Goal: Find specific page/section: Find specific page/section

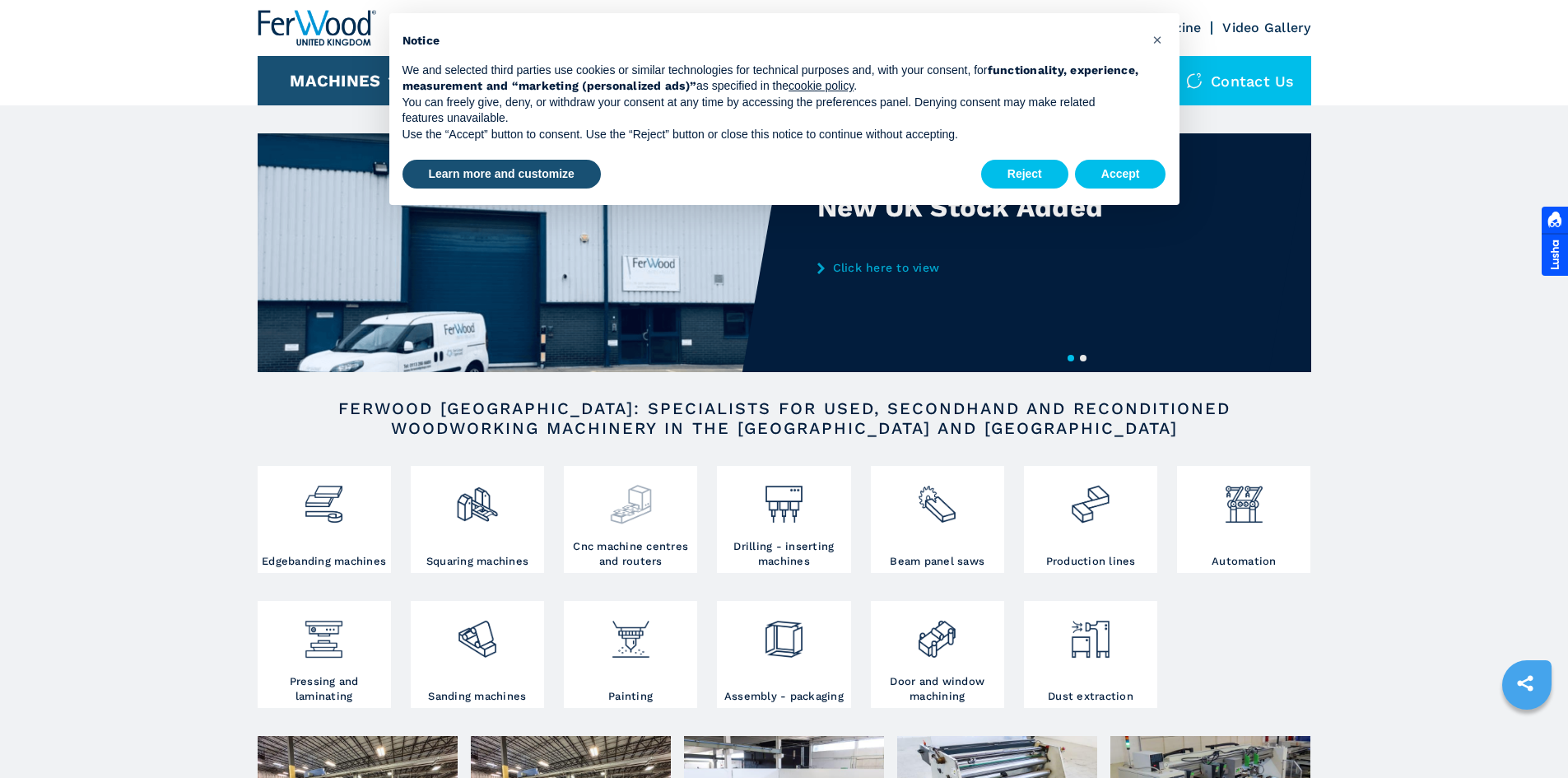
click at [653, 523] on div at bounding box center [630, 498] width 125 height 56
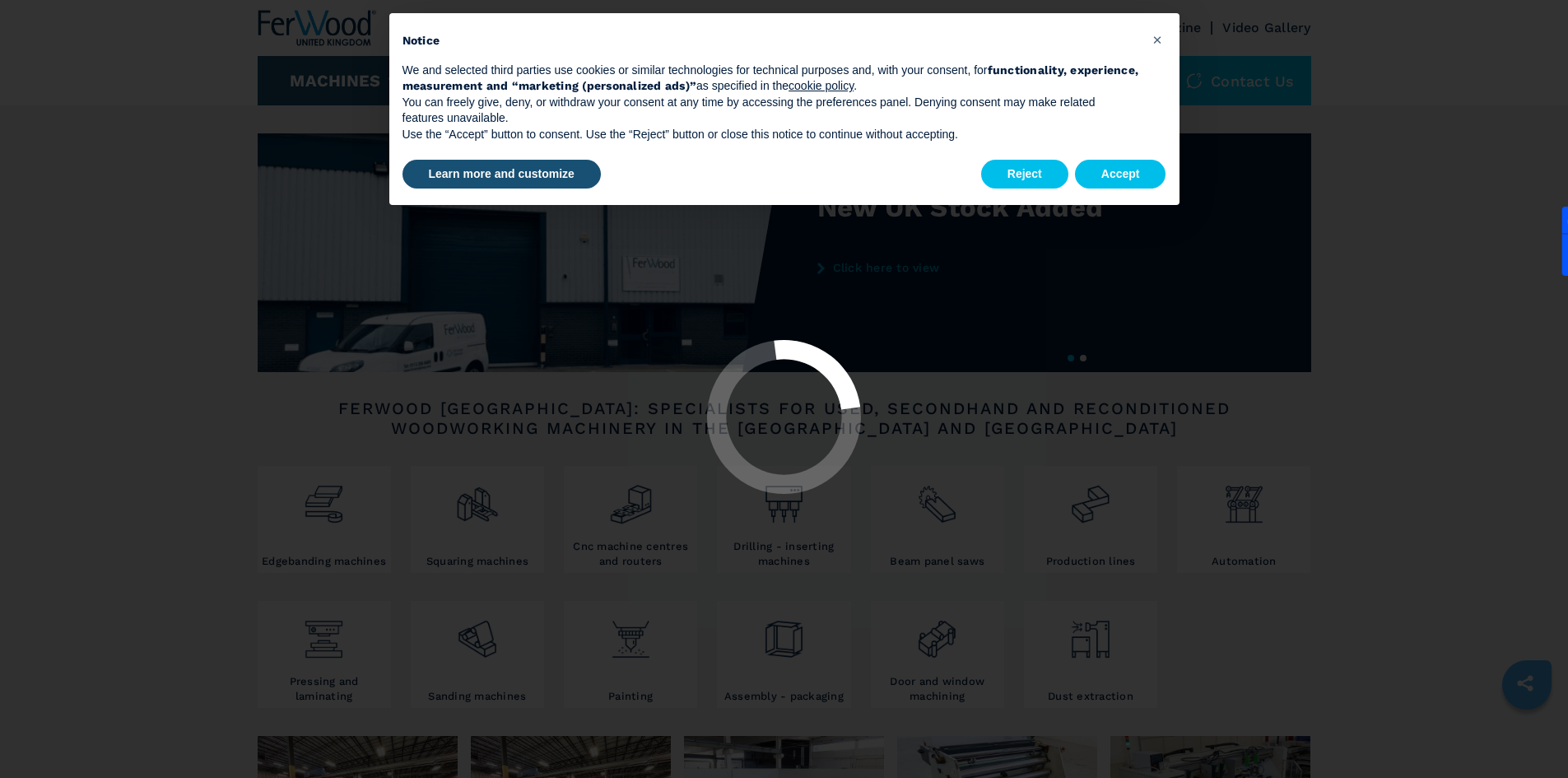
select select "**********"
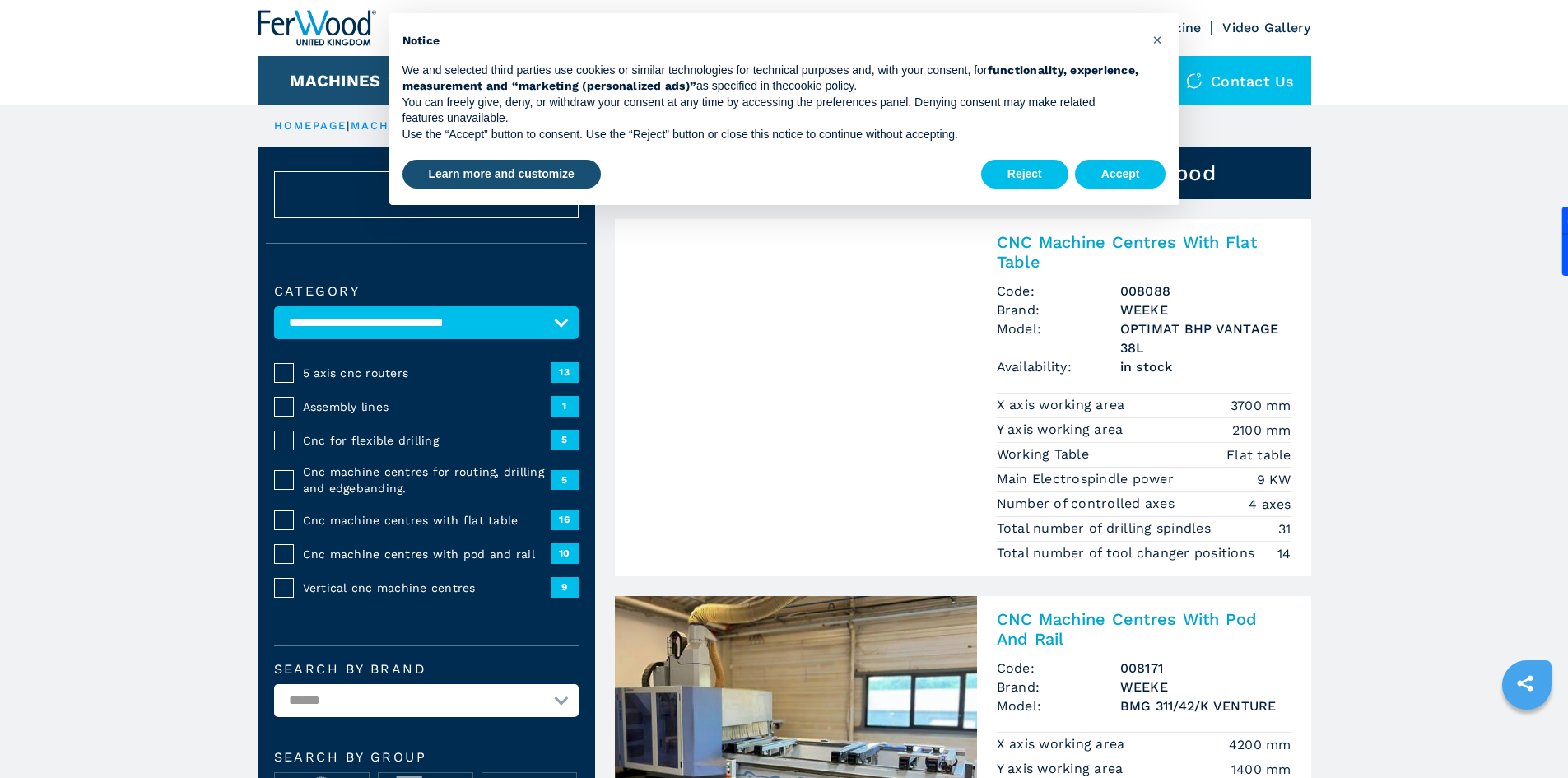
click at [1068, 172] on div "Reject Accept" at bounding box center [1074, 174] width 185 height 36
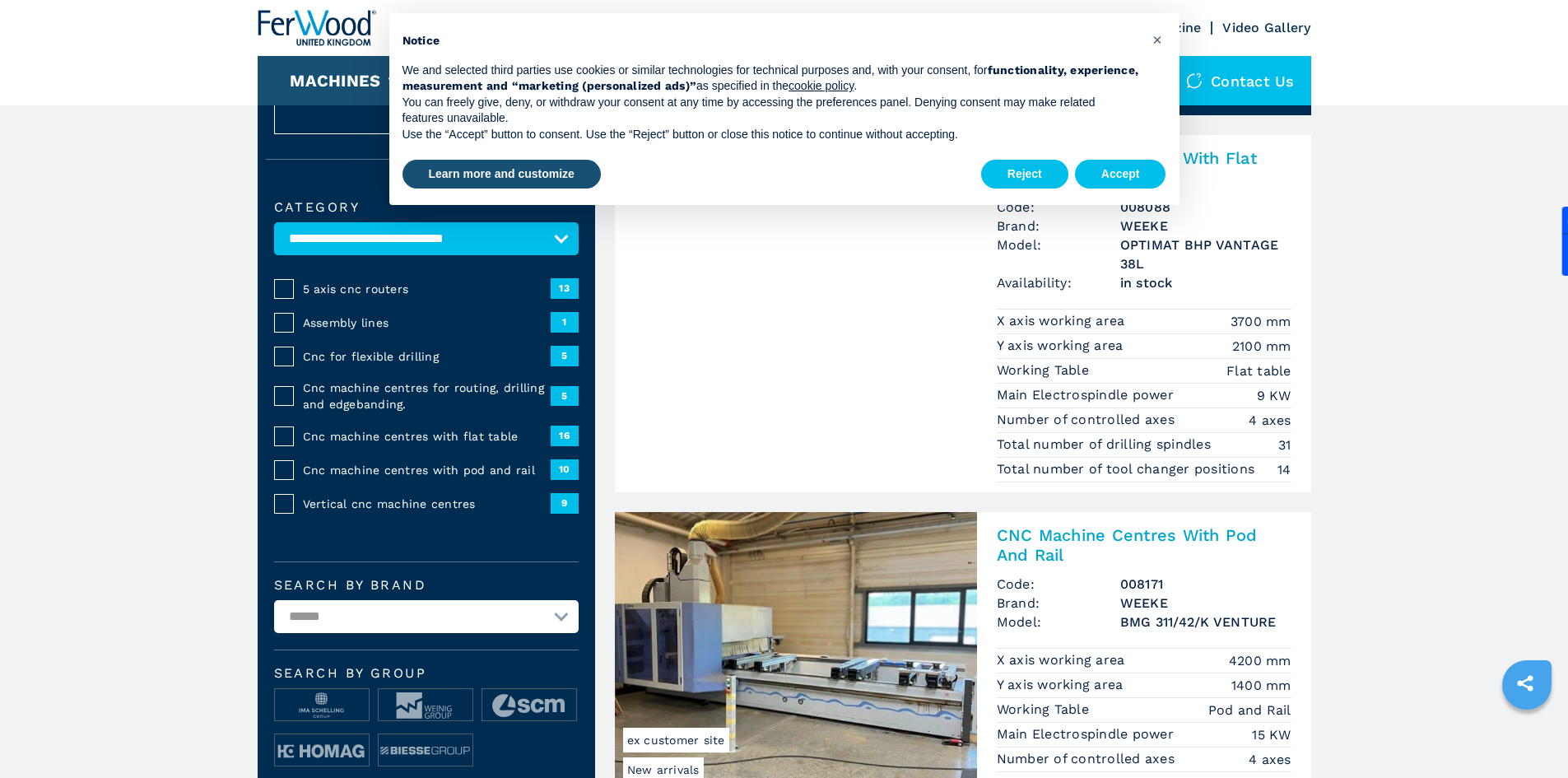
scroll to position [164, 0]
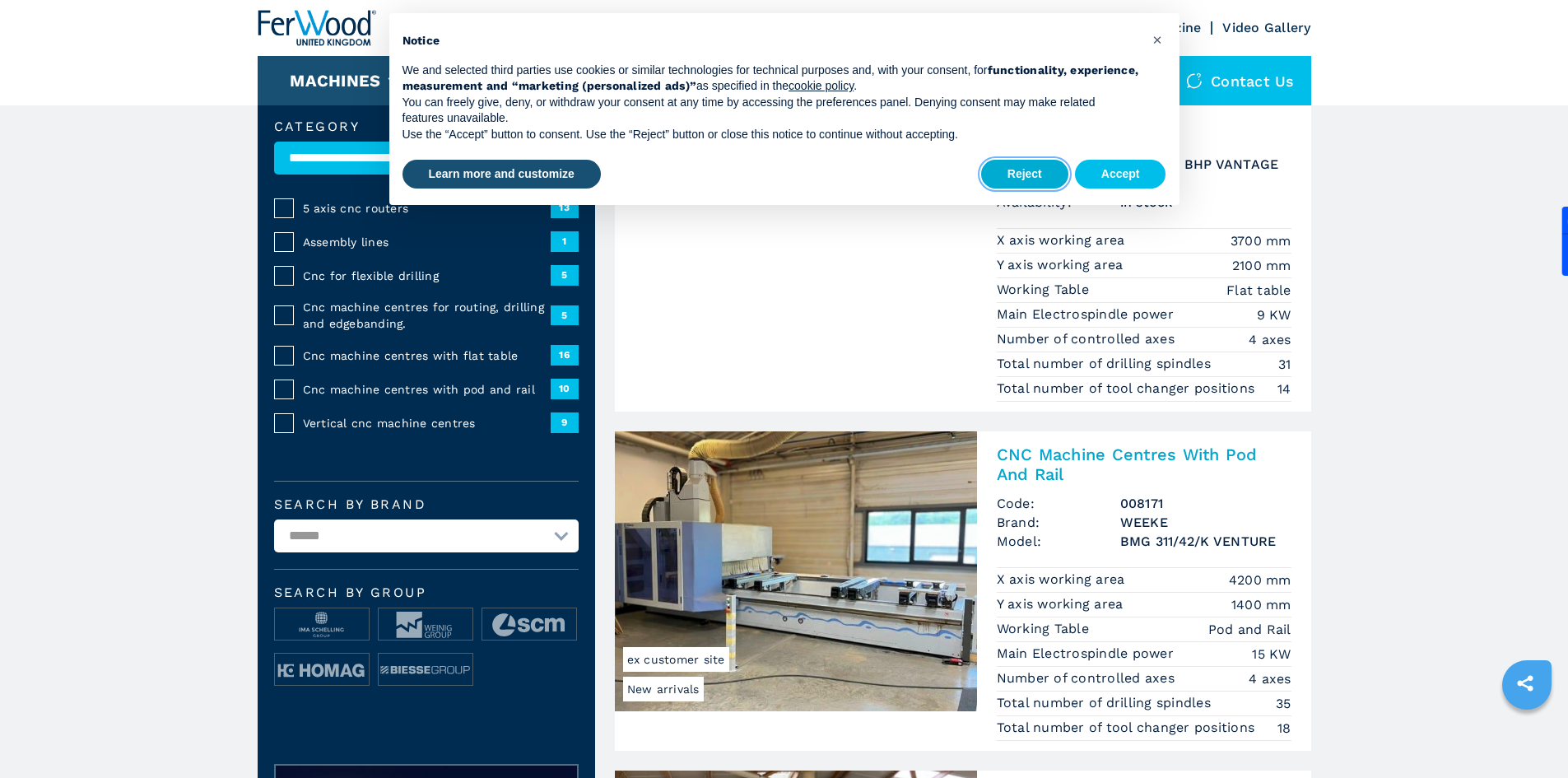
click at [997, 167] on button "Reject" at bounding box center [1024, 174] width 87 height 30
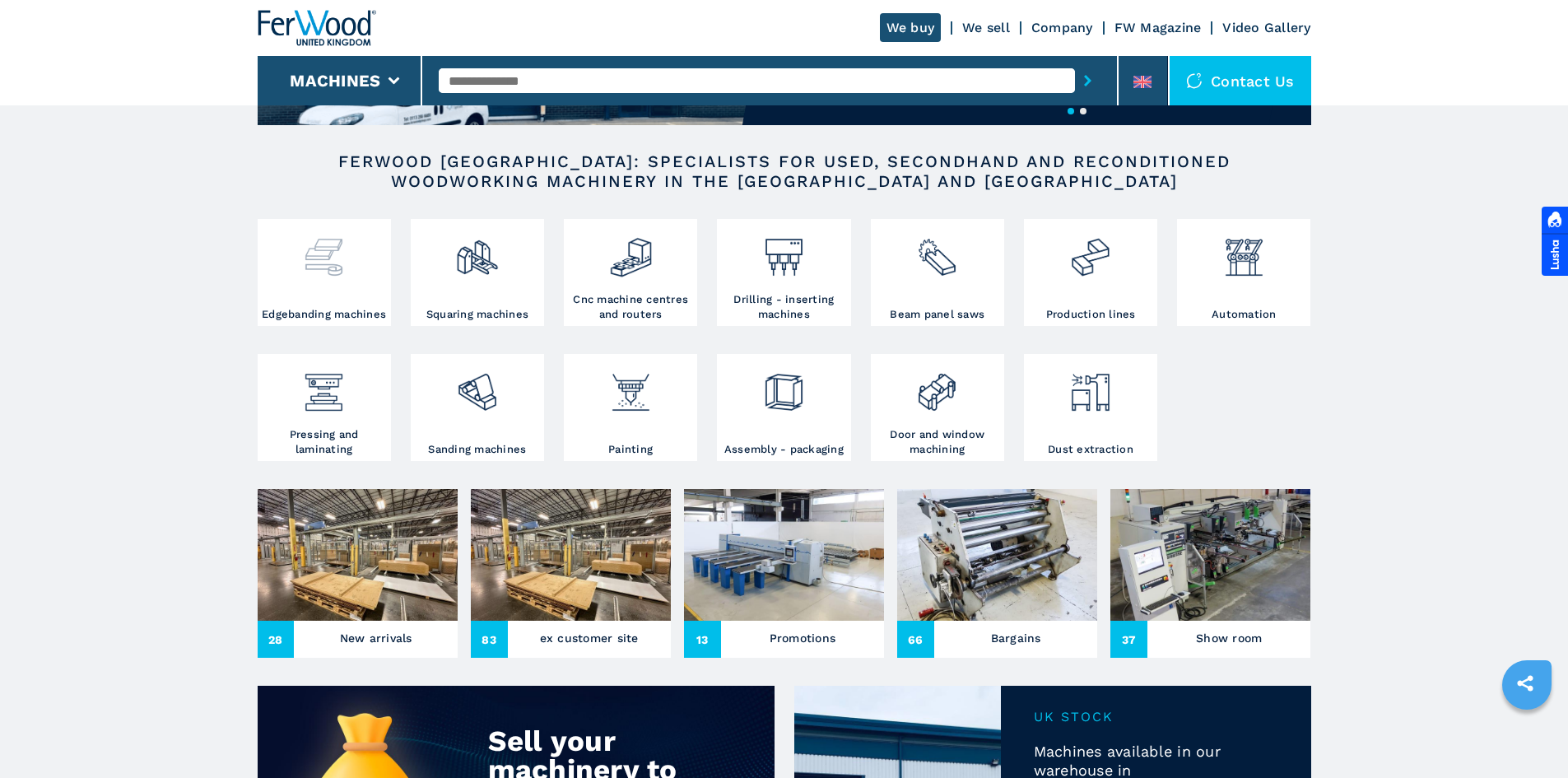
click at [309, 293] on div at bounding box center [324, 266] width 125 height 84
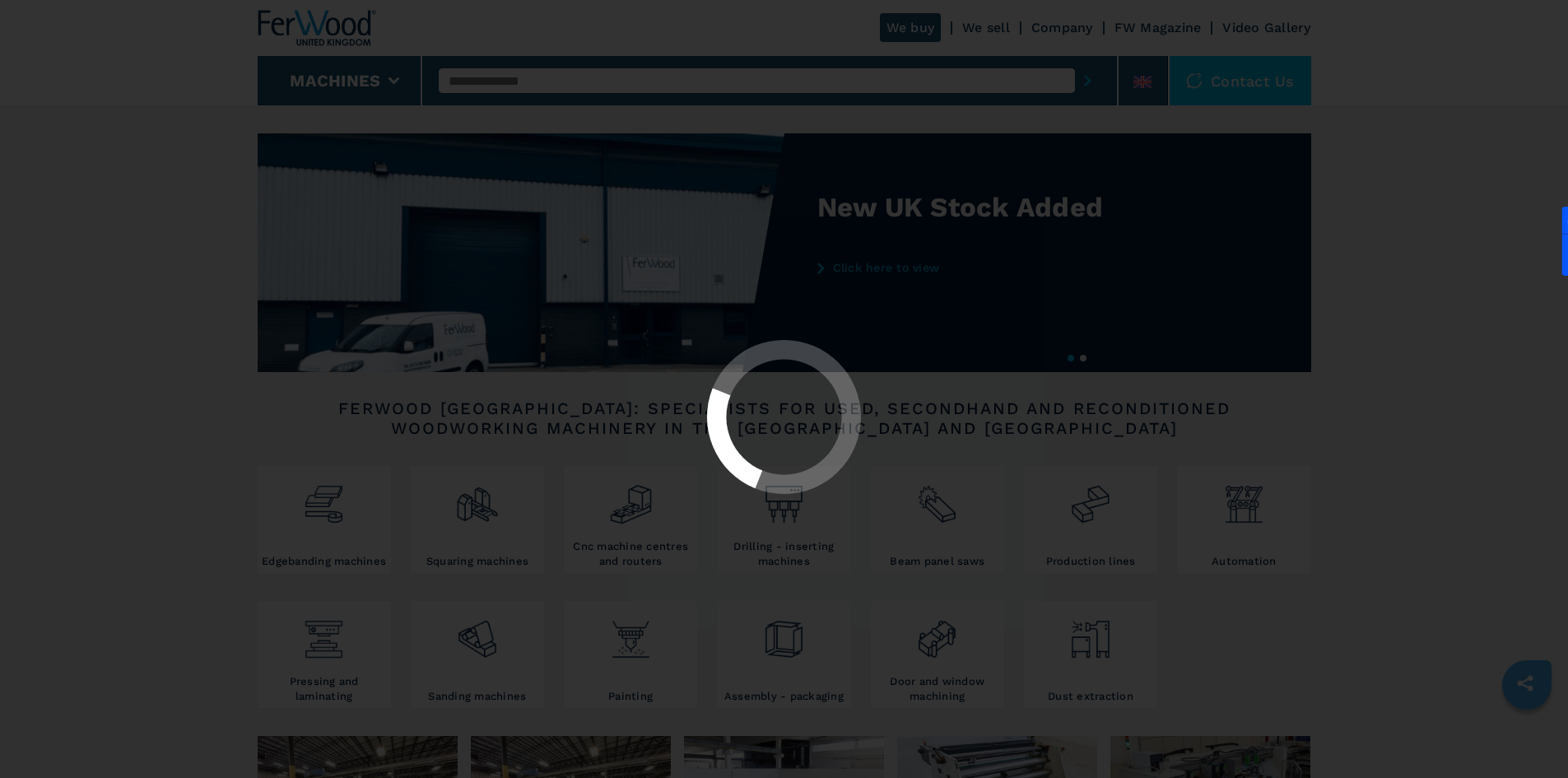
select select "**********"
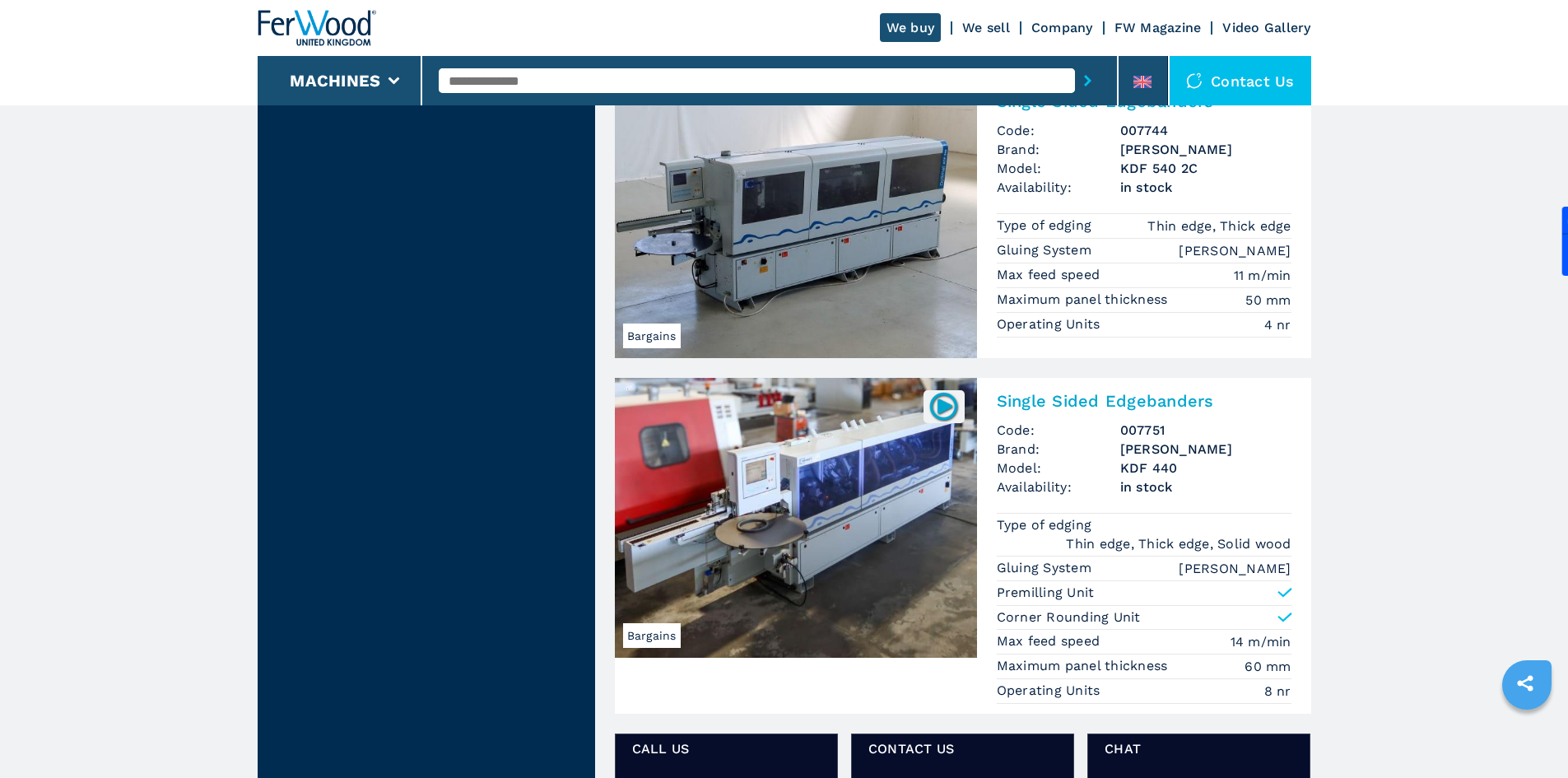
scroll to position [2387, 0]
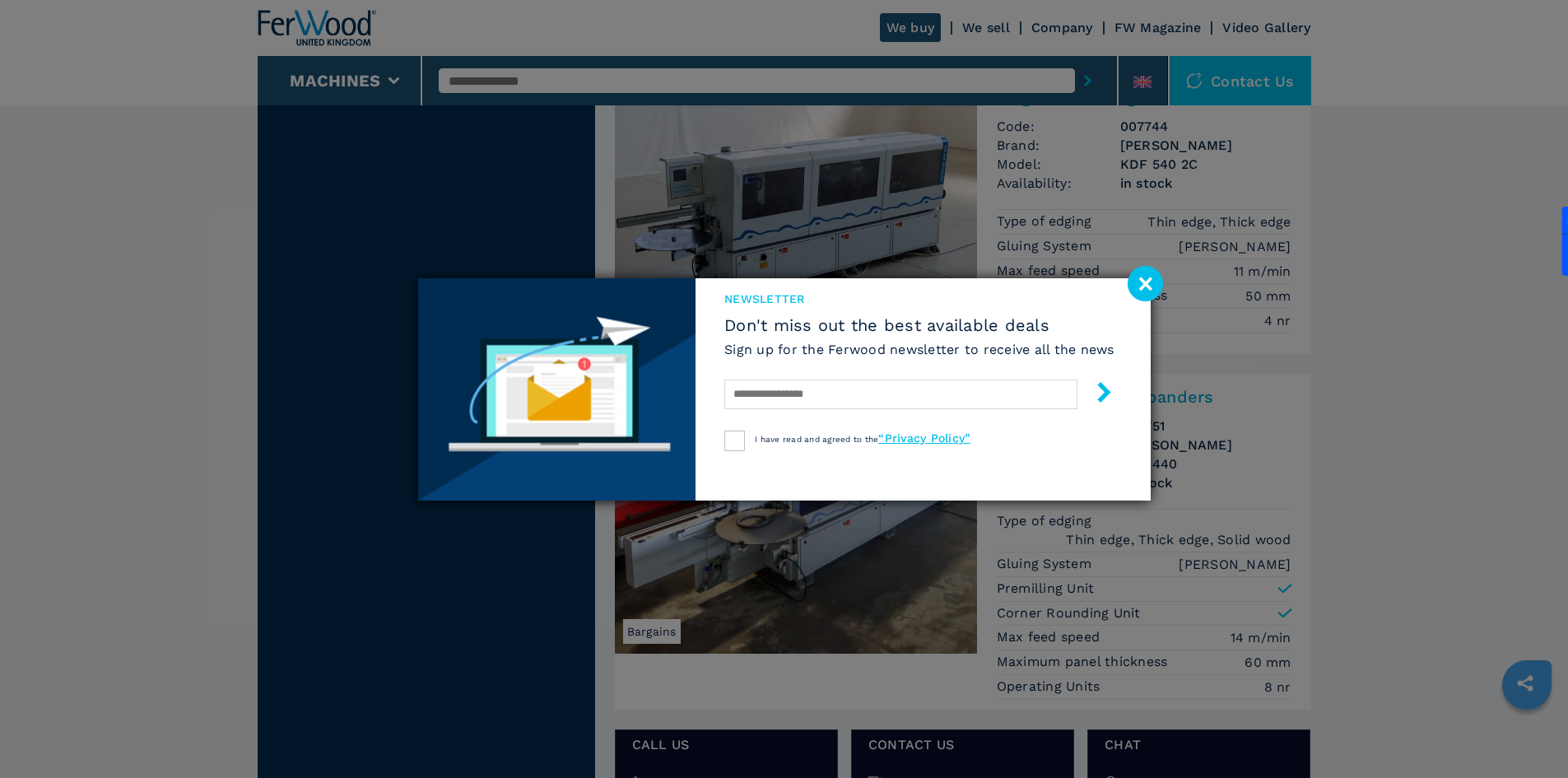
click at [1151, 296] on image at bounding box center [1145, 283] width 35 height 35
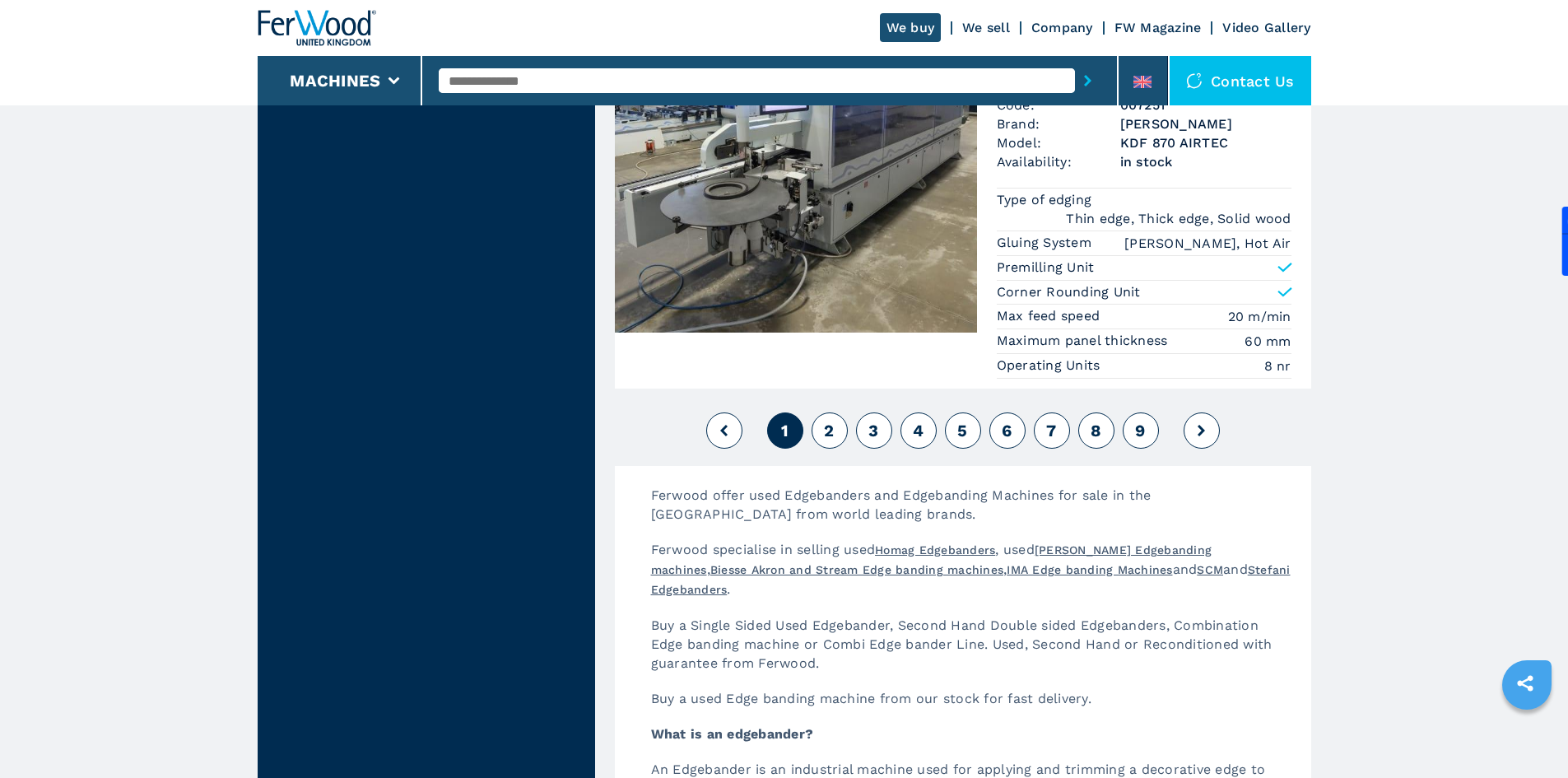
scroll to position [4116, 0]
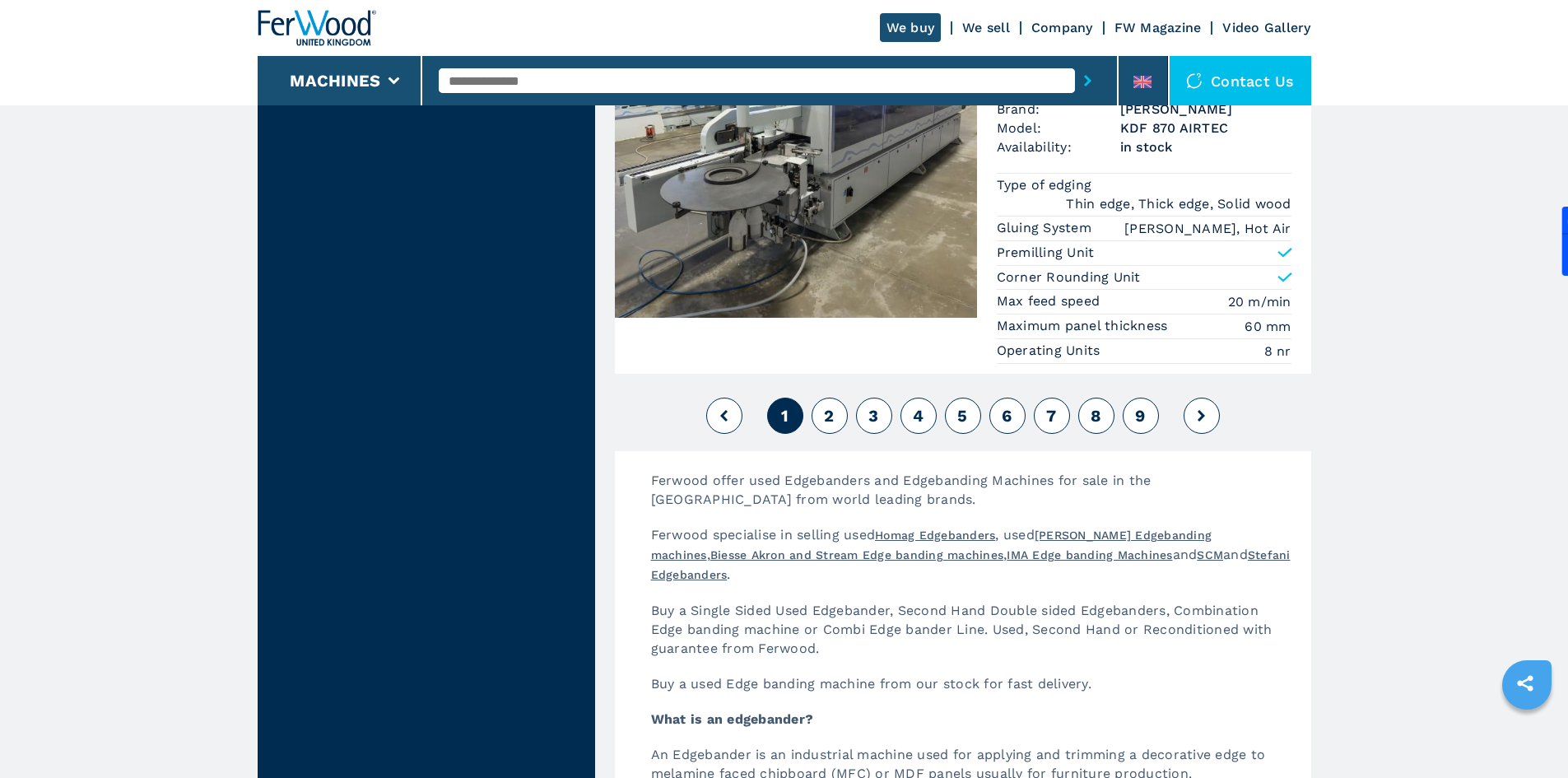
click at [822, 416] on button "2" at bounding box center [830, 415] width 36 height 36
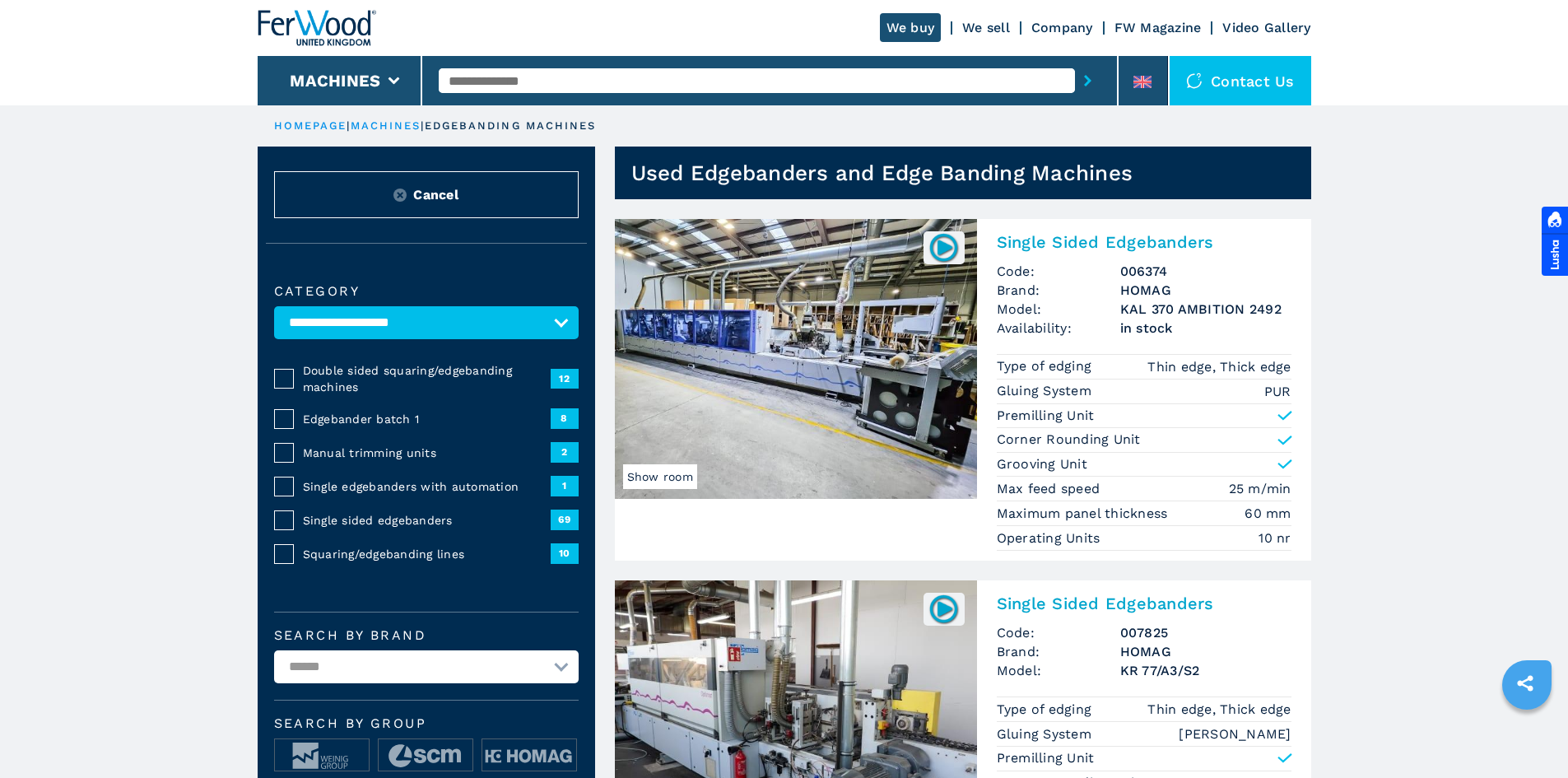
click at [1553, 254] on div at bounding box center [1554, 240] width 26 height 69
